Goal: Navigation & Orientation: Find specific page/section

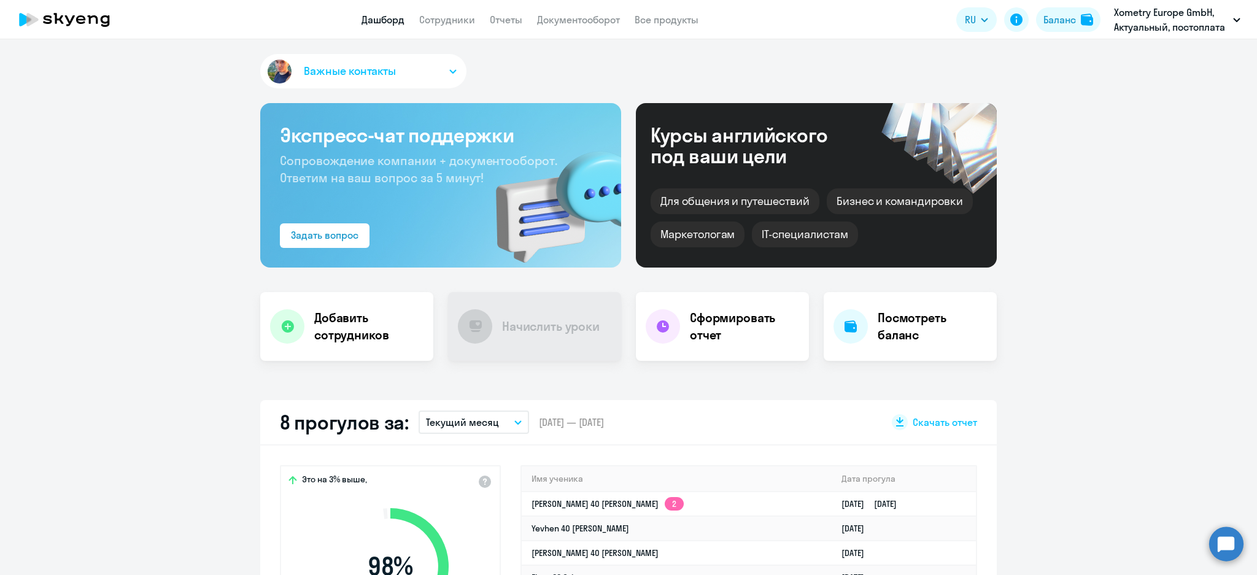
click at [441, 18] on link "Сотрудники" at bounding box center [447, 20] width 56 height 12
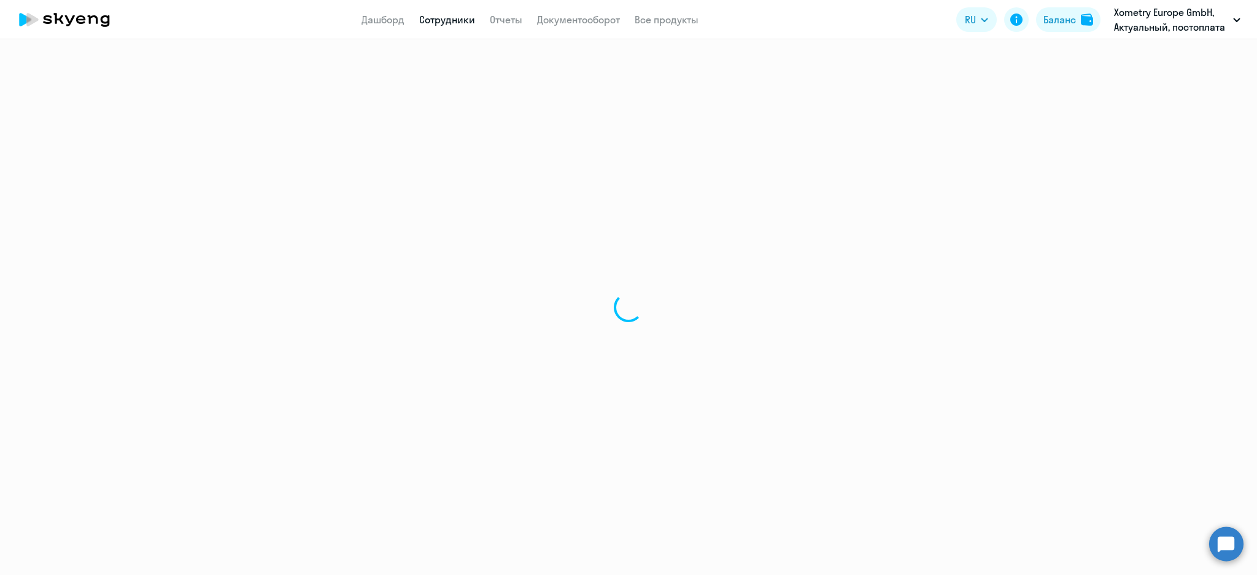
select select "30"
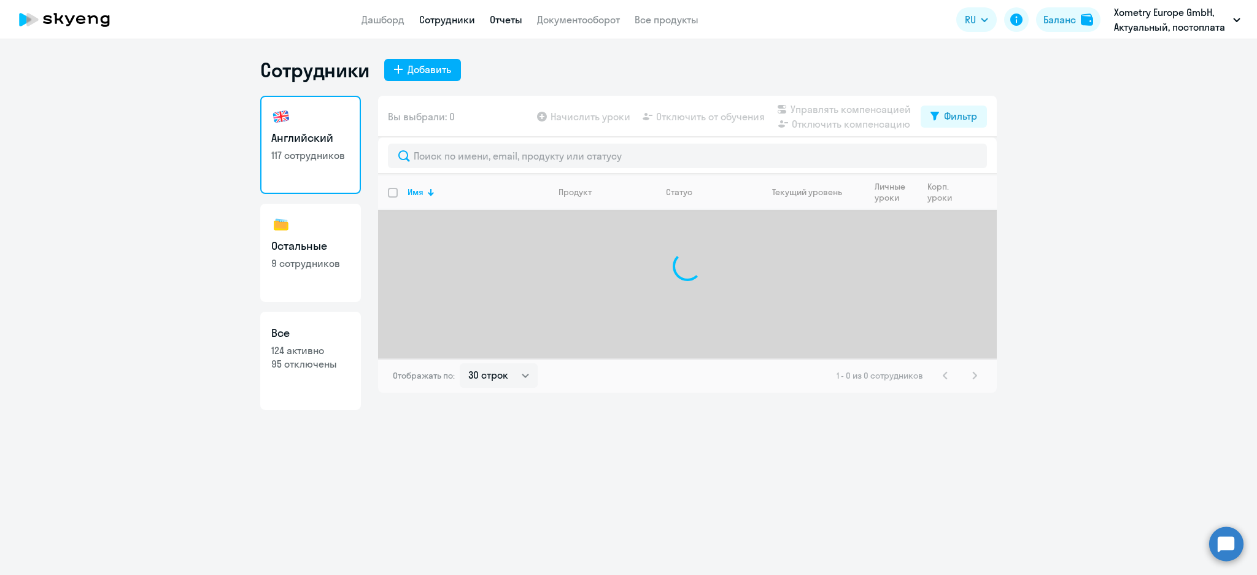
click at [506, 23] on link "Отчеты" at bounding box center [506, 20] width 33 height 12
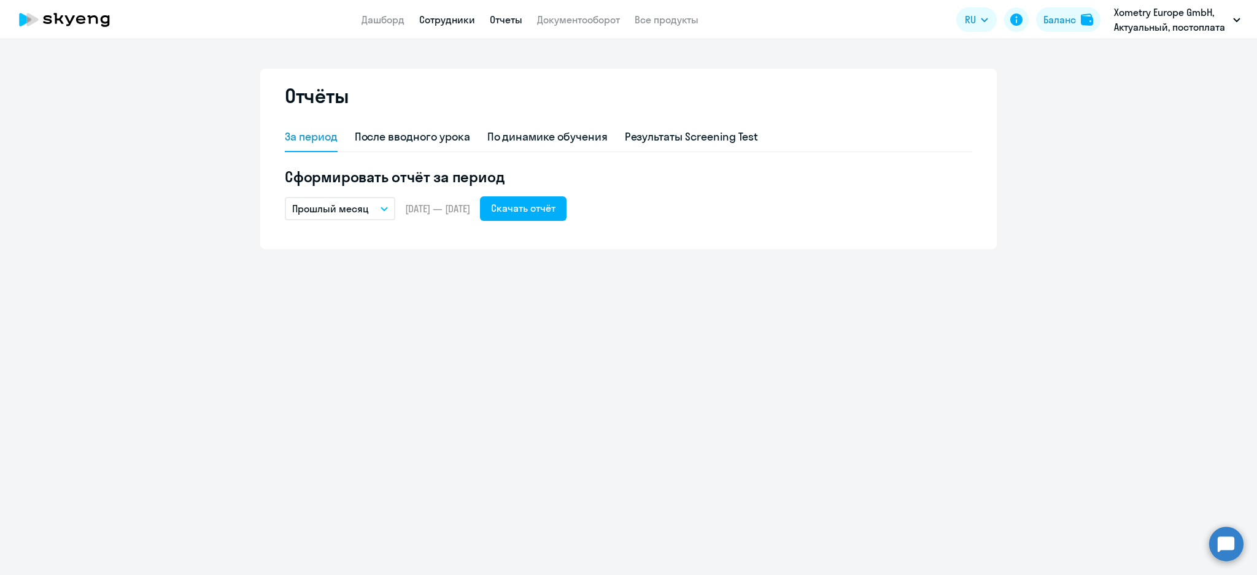
click at [443, 16] on link "Сотрудники" at bounding box center [447, 20] width 56 height 12
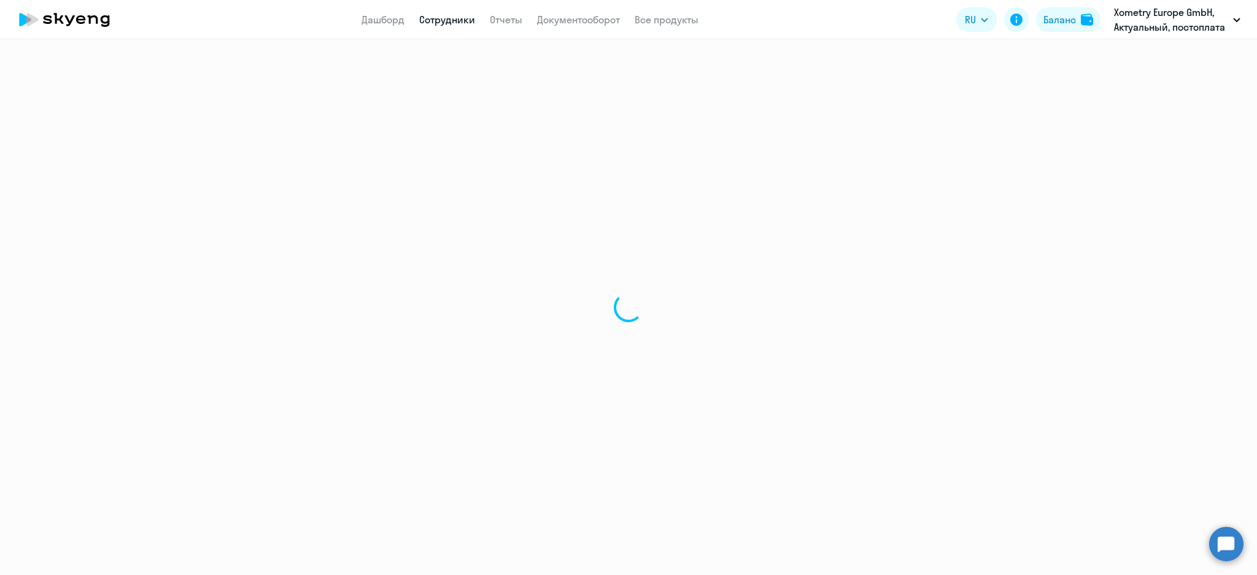
select select "30"
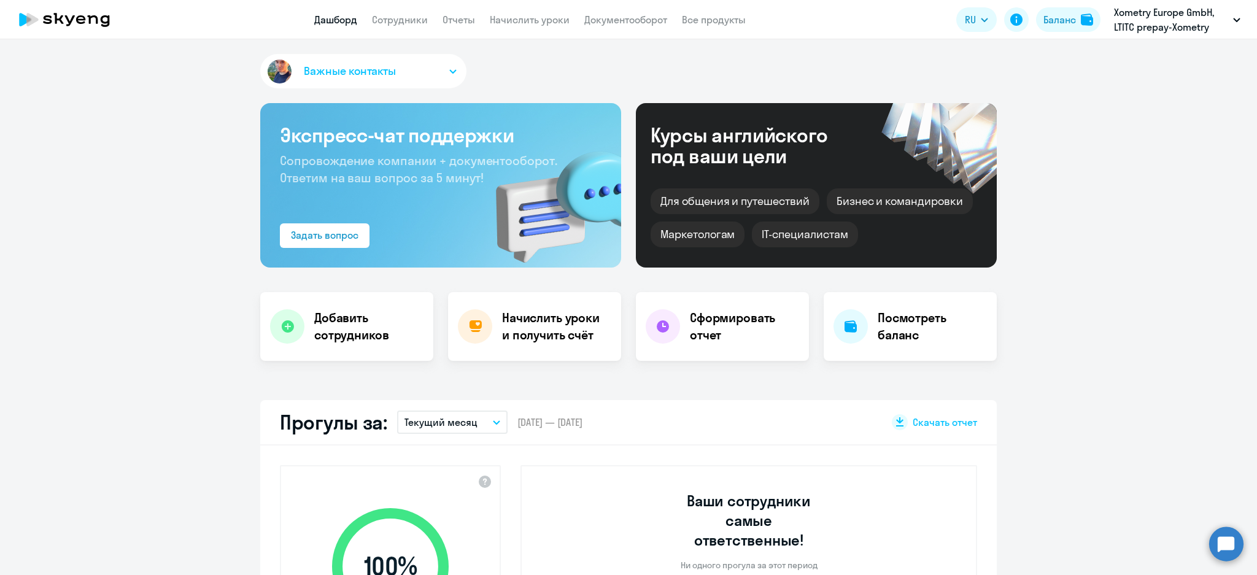
select select "30"
click at [548, 14] on link "Начислить уроки" at bounding box center [530, 20] width 80 height 12
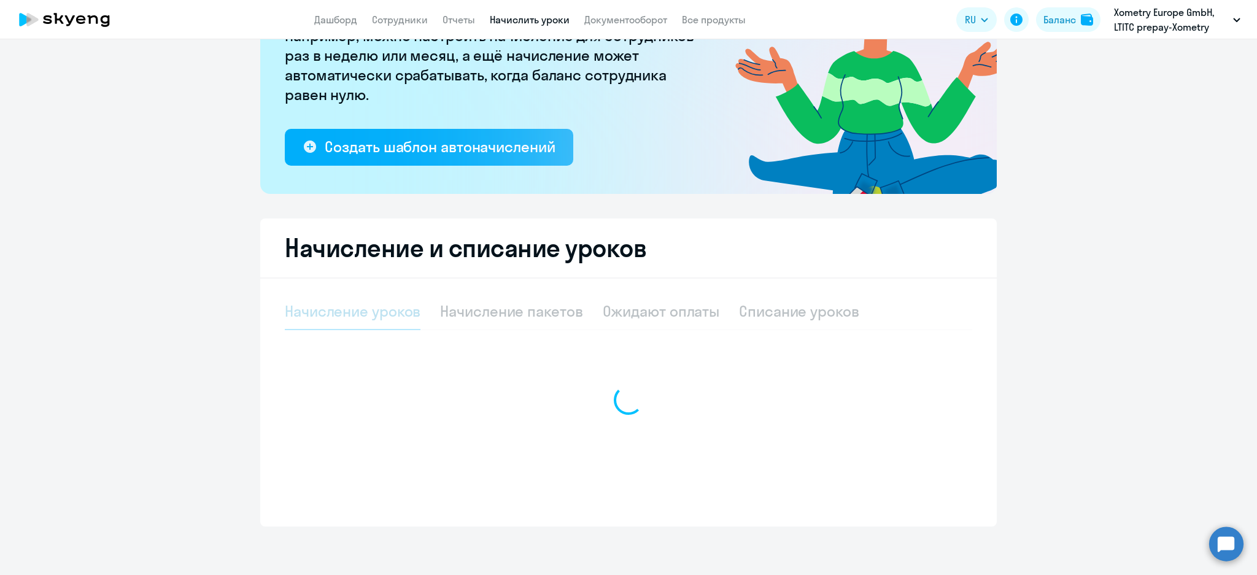
select select "10"
